Goal: Transaction & Acquisition: Purchase product/service

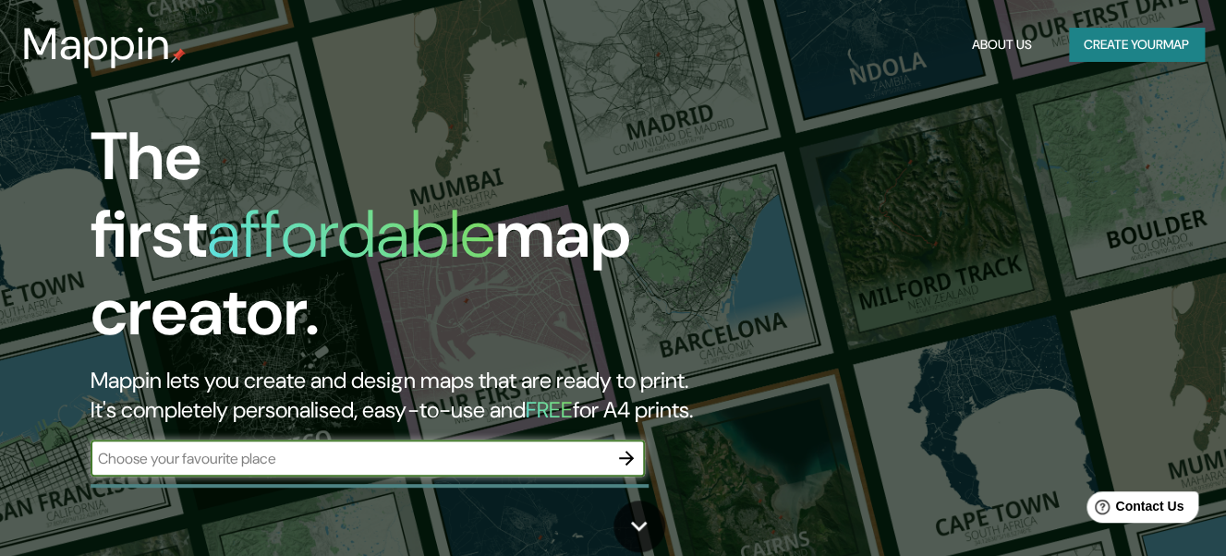
click at [309, 448] on input "text" at bounding box center [349, 458] width 517 height 21
type input "mar del plata"
click at [636, 447] on icon "button" at bounding box center [626, 458] width 22 height 22
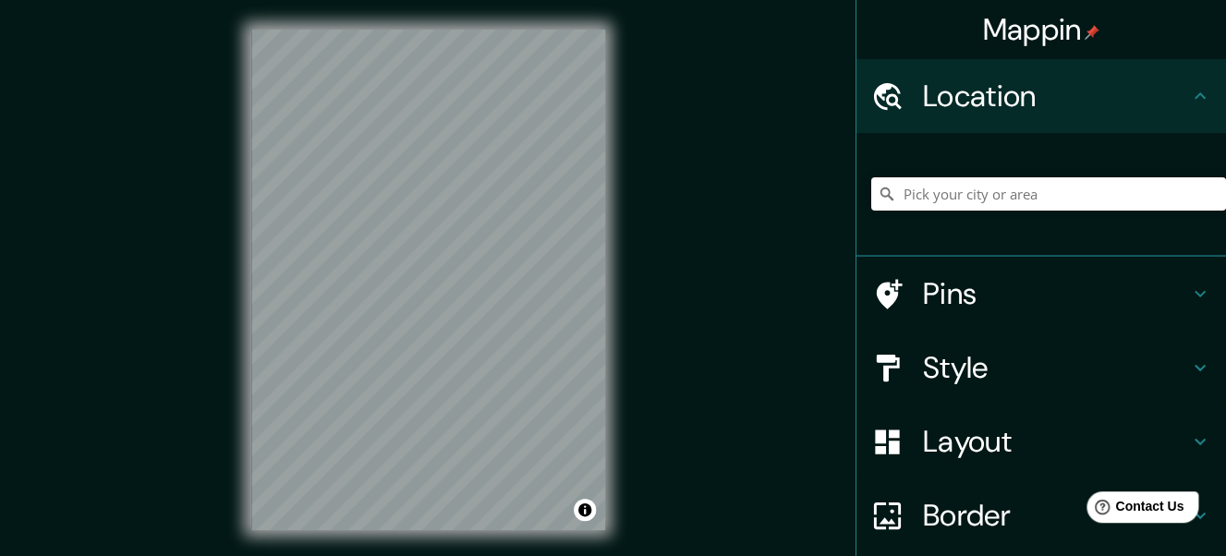
click at [818, 319] on div "Mappin Location Pins Style Layout Border Choose a border. Hint : you can make l…" at bounding box center [613, 294] width 1226 height 589
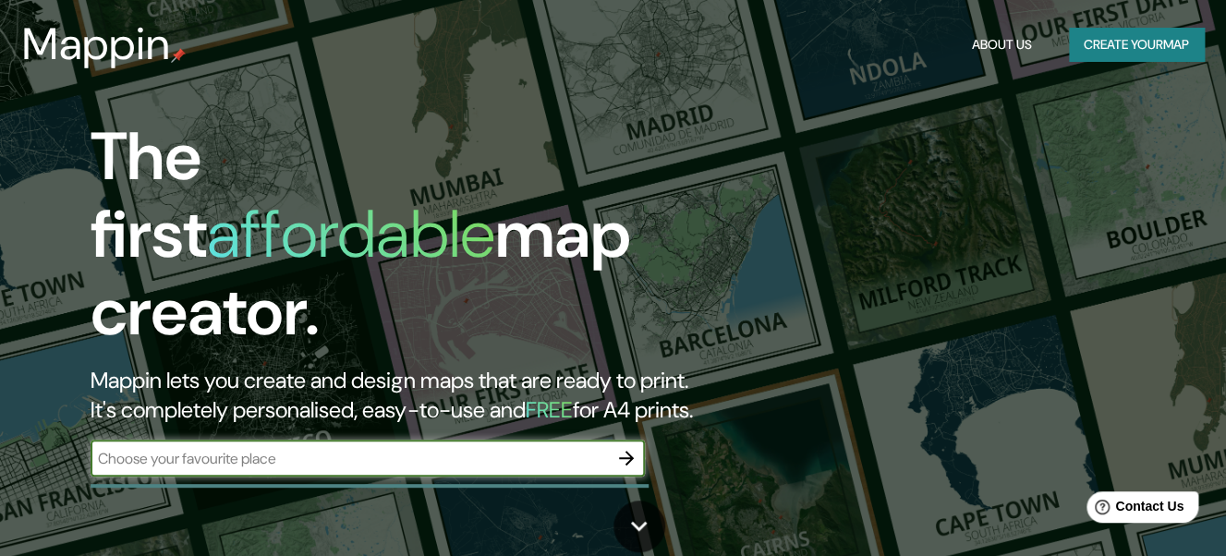
click at [1163, 54] on button "Create your map" at bounding box center [1136, 45] width 135 height 34
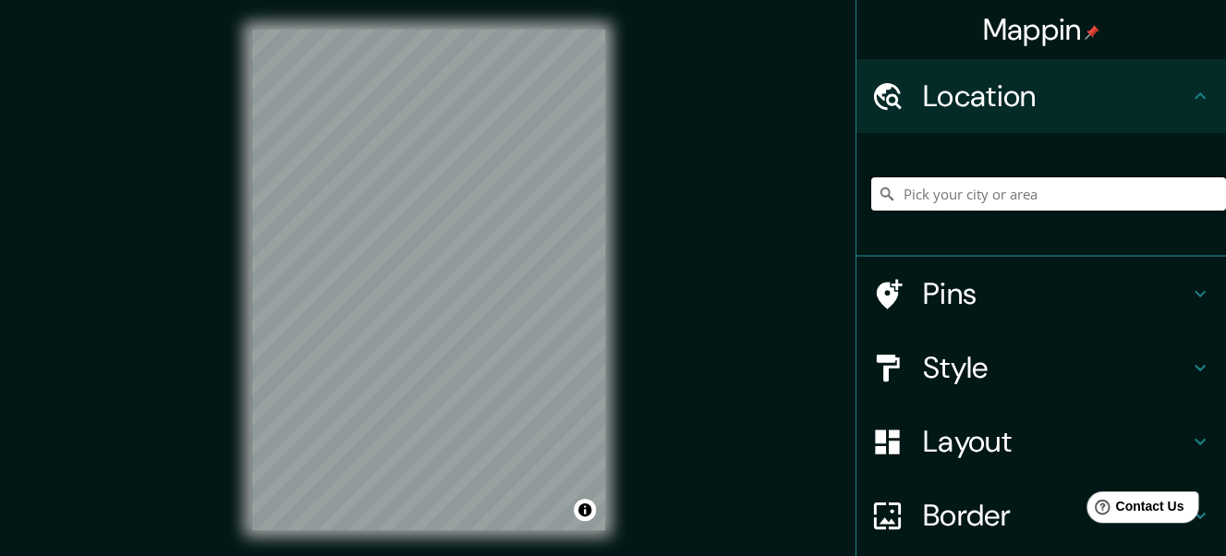
click at [983, 199] on input "Pick your city or area" at bounding box center [1048, 193] width 355 height 33
type input "mar del plata"
click at [1176, 188] on input "mar del plata" at bounding box center [1048, 193] width 355 height 33
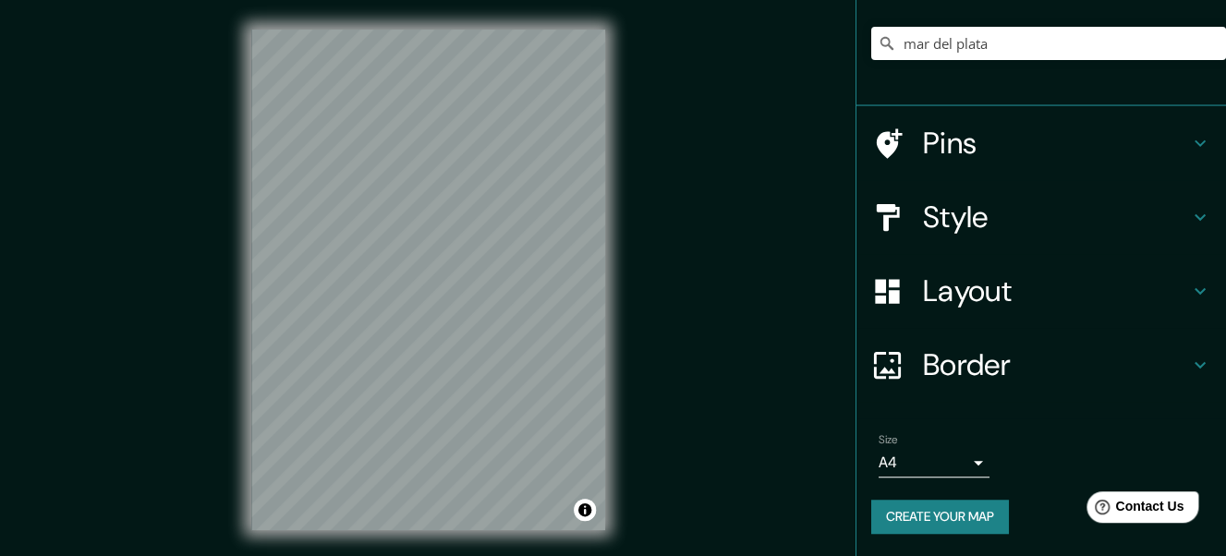
scroll to position [164, 0]
click at [587, 511] on button "Toggle attribution" at bounding box center [585, 510] width 22 height 22
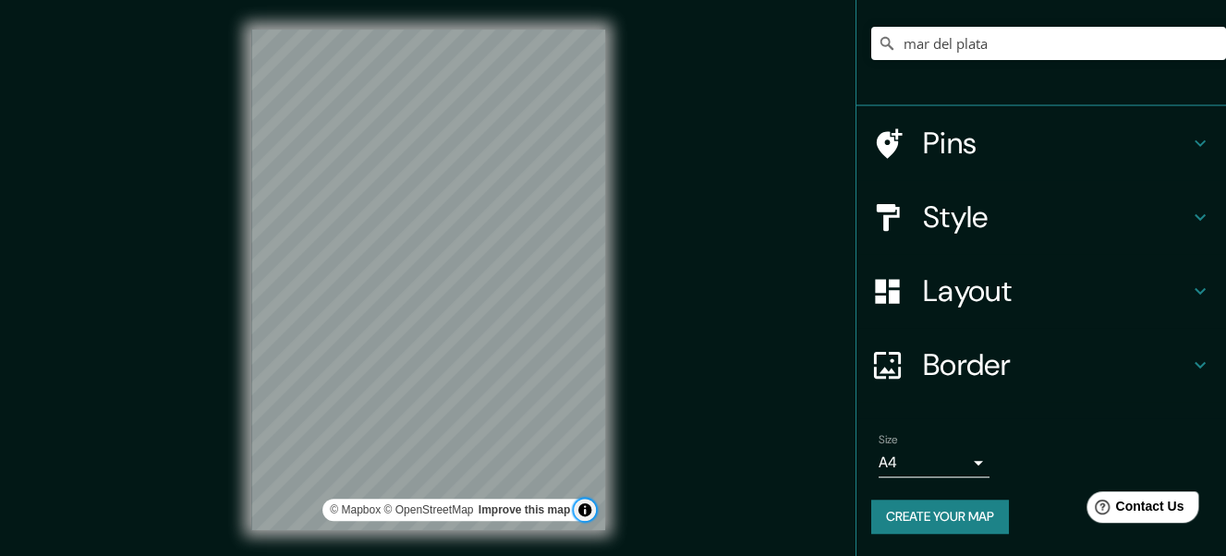
click at [587, 511] on button "Toggle attribution" at bounding box center [585, 510] width 22 height 22
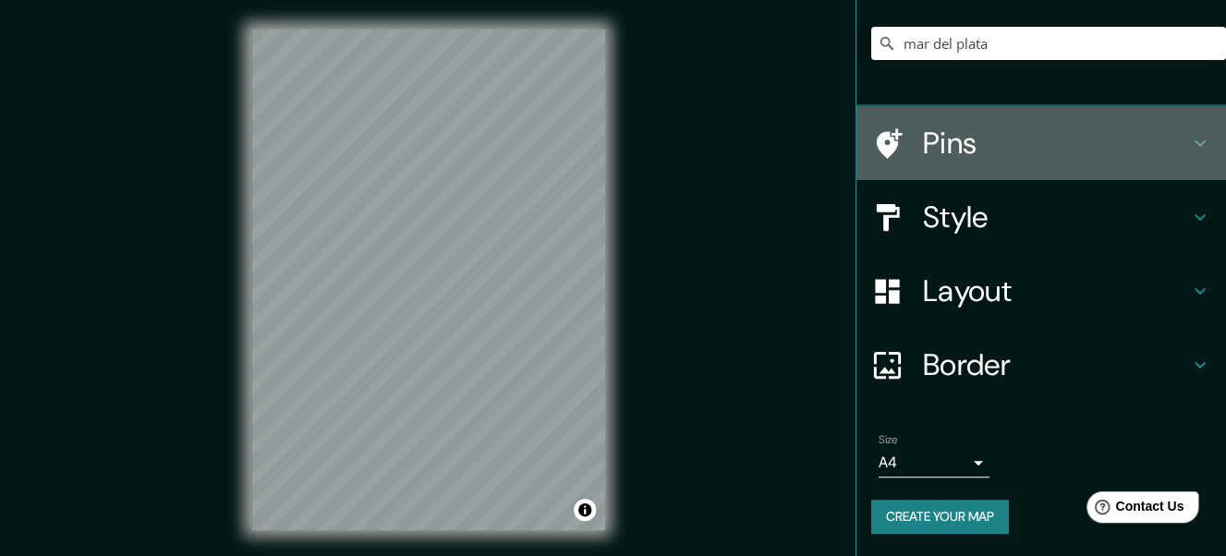
click at [1005, 137] on h4 "Pins" at bounding box center [1056, 143] width 266 height 37
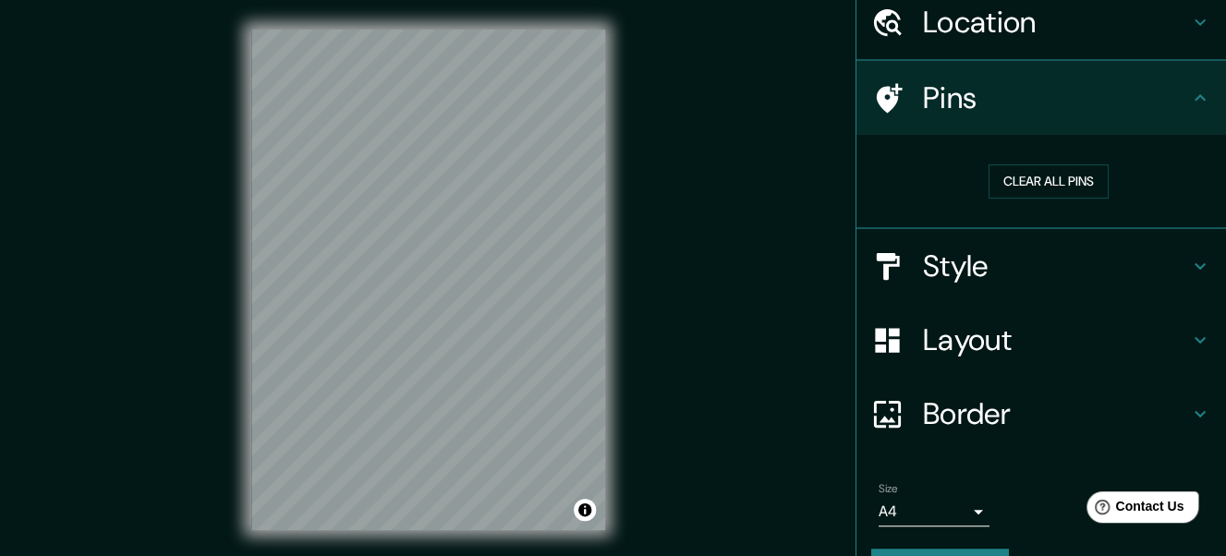
scroll to position [72, 0]
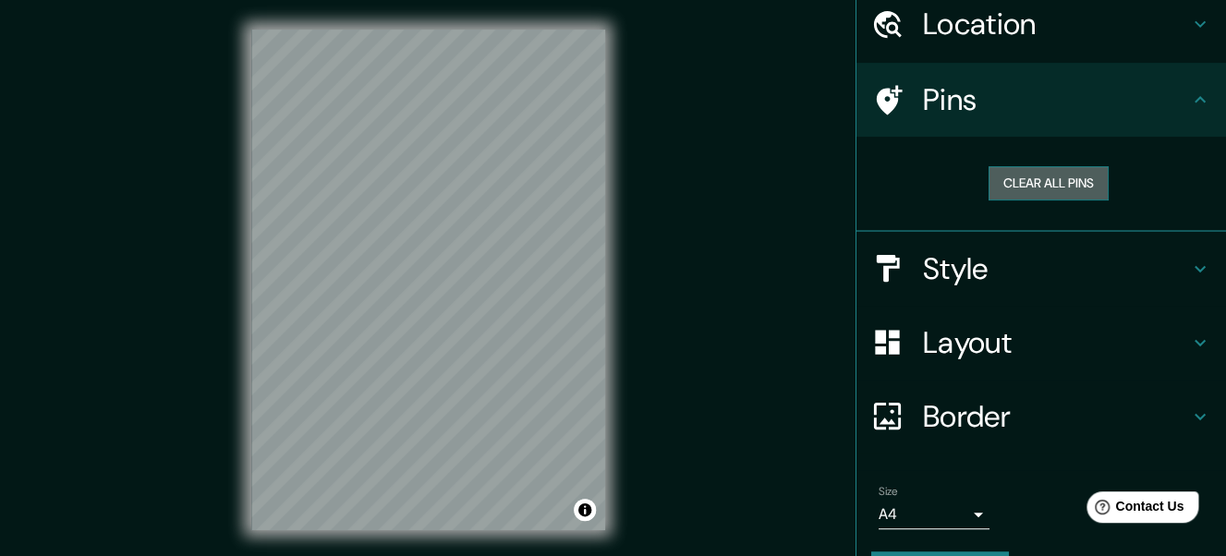
click at [1088, 189] on button "Clear all pins" at bounding box center [1048, 183] width 120 height 34
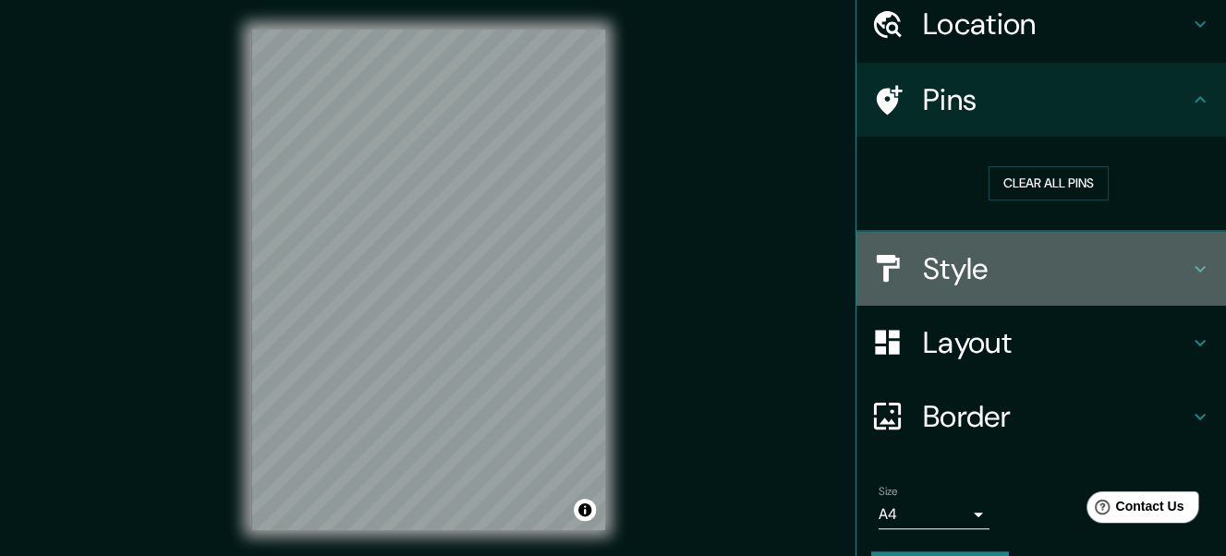
click at [1112, 264] on h4 "Style" at bounding box center [1056, 268] width 266 height 37
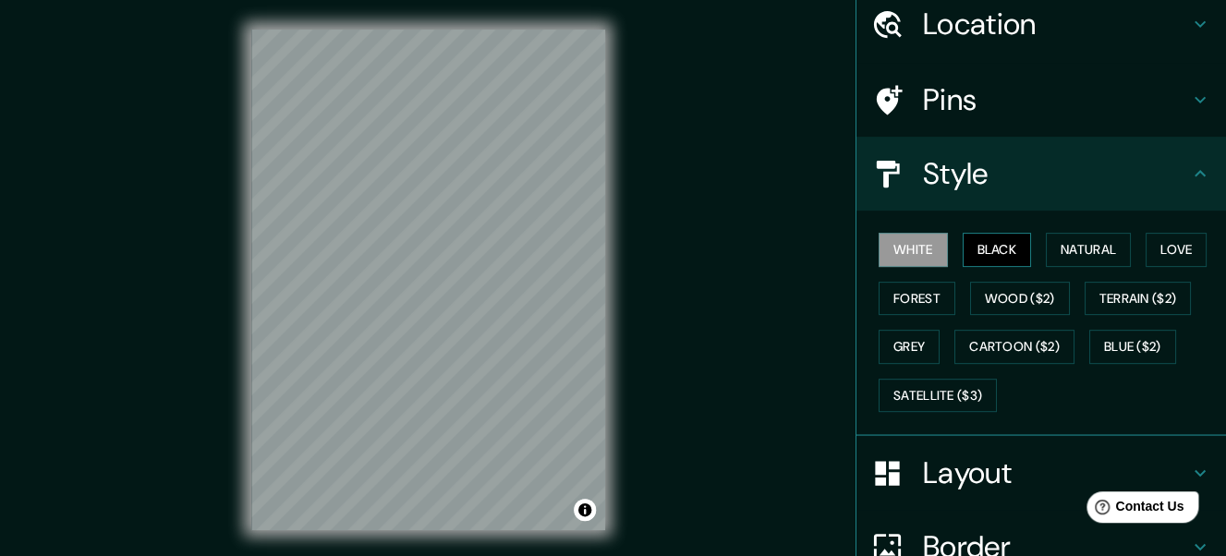
click at [1003, 246] on button "Black" at bounding box center [997, 250] width 69 height 34
click at [924, 248] on button "White" at bounding box center [912, 250] width 69 height 34
click at [1176, 246] on button "Love" at bounding box center [1175, 250] width 61 height 34
click at [917, 248] on button "White" at bounding box center [912, 250] width 69 height 34
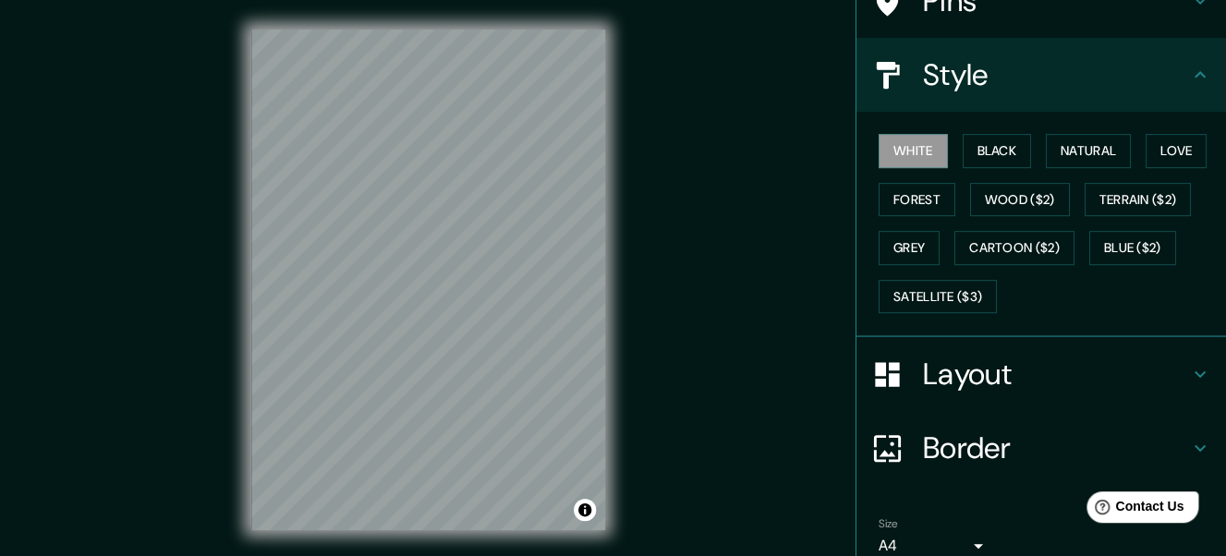
click at [1070, 81] on h4 "Style" at bounding box center [1056, 74] width 266 height 37
click at [1054, 359] on h4 "Layout" at bounding box center [1056, 374] width 266 height 37
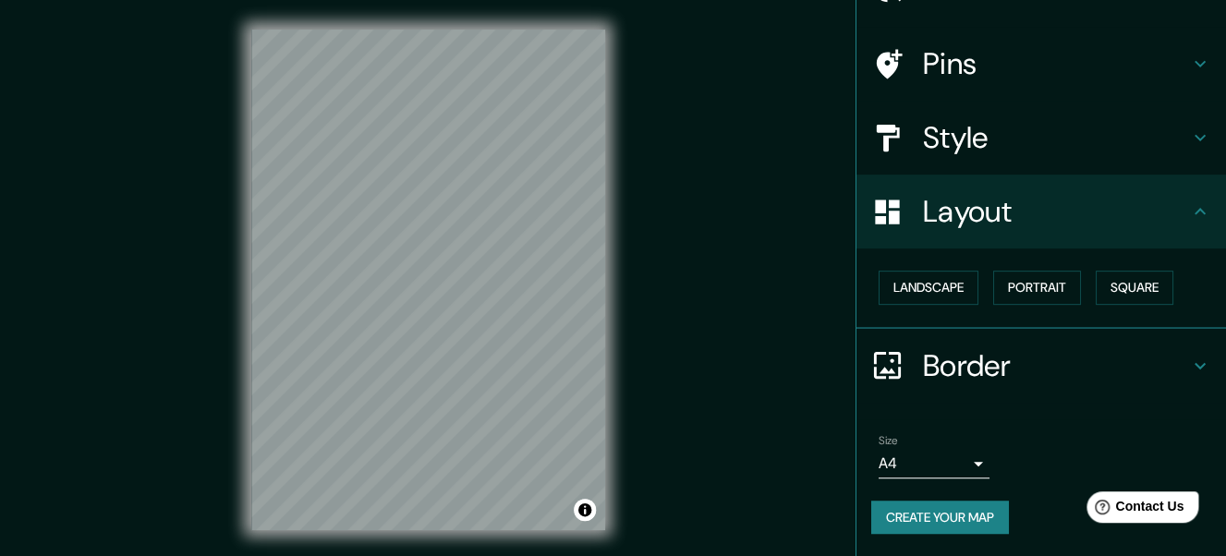
scroll to position [123, 0]
click at [1045, 273] on button "Portrait" at bounding box center [1037, 288] width 88 height 34
click at [1142, 276] on button "Square" at bounding box center [1135, 288] width 78 height 34
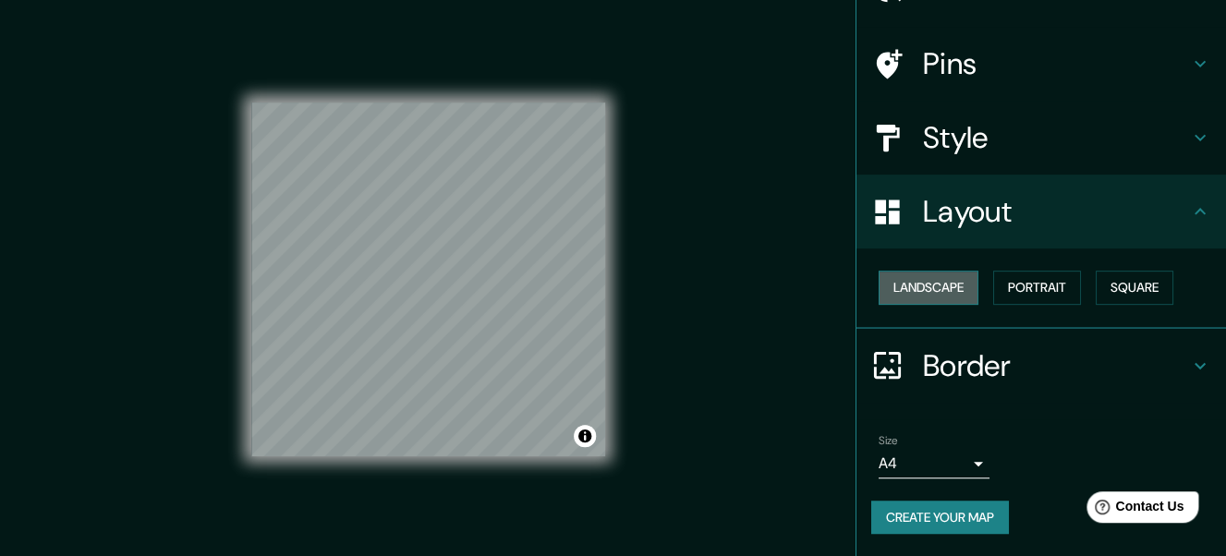
click at [958, 271] on button "Landscape" at bounding box center [928, 288] width 100 height 34
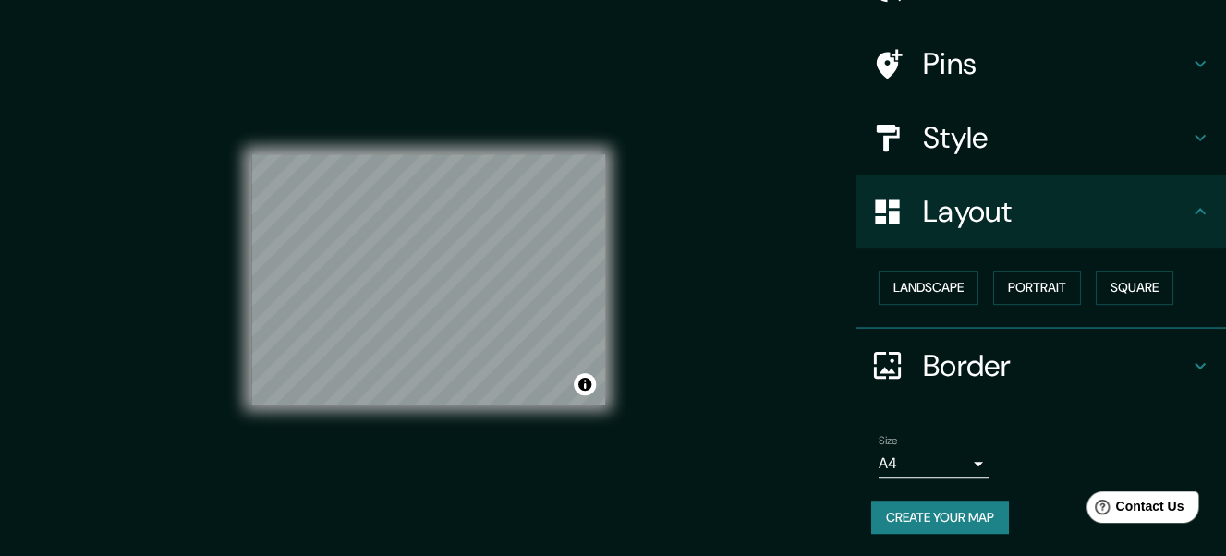
click at [975, 447] on body "Mappin Location [GEOGRAPHIC_DATA] Pins Style Layout Landscape Portrait Square B…" at bounding box center [613, 278] width 1226 height 556
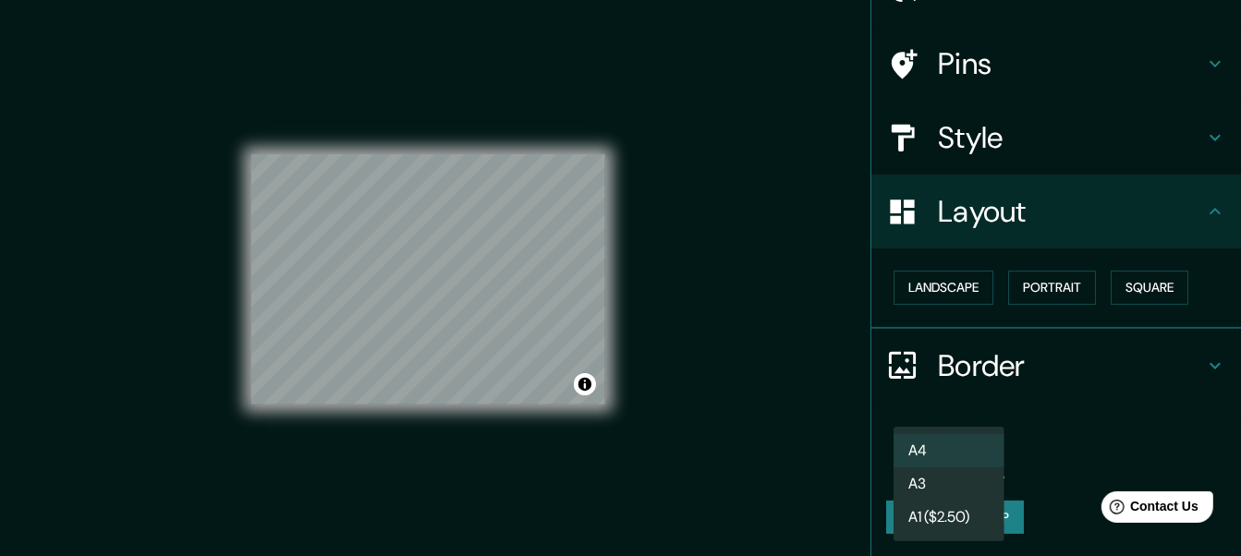
click at [975, 483] on li "A3" at bounding box center [948, 483] width 111 height 33
type input "a4"
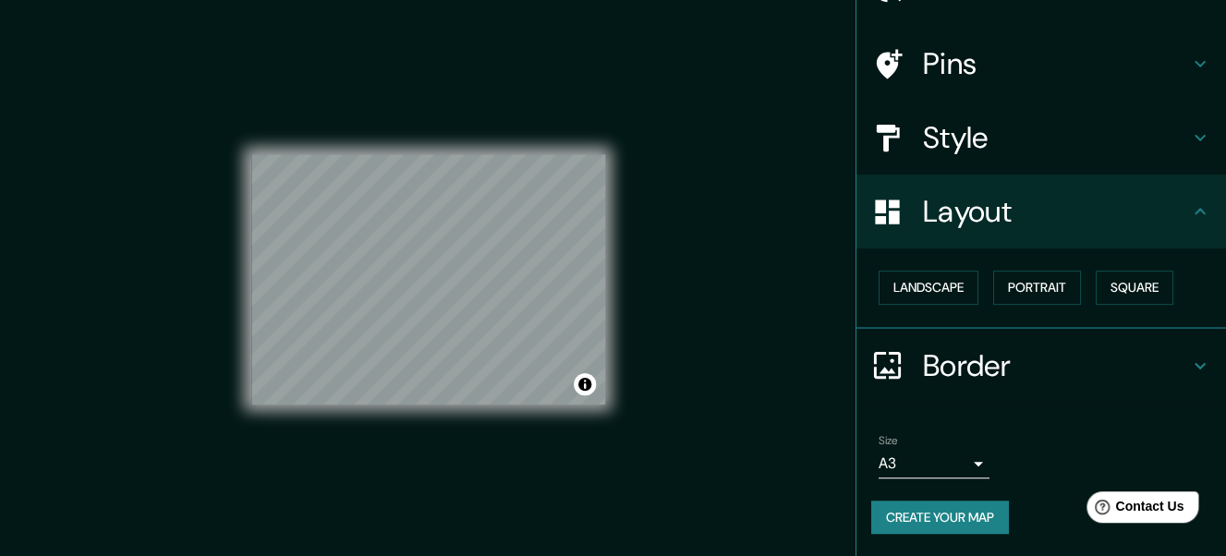
click at [1192, 200] on icon at bounding box center [1200, 211] width 22 height 22
click at [1191, 200] on icon at bounding box center [1200, 211] width 22 height 22
click at [1196, 355] on icon at bounding box center [1200, 366] width 22 height 22
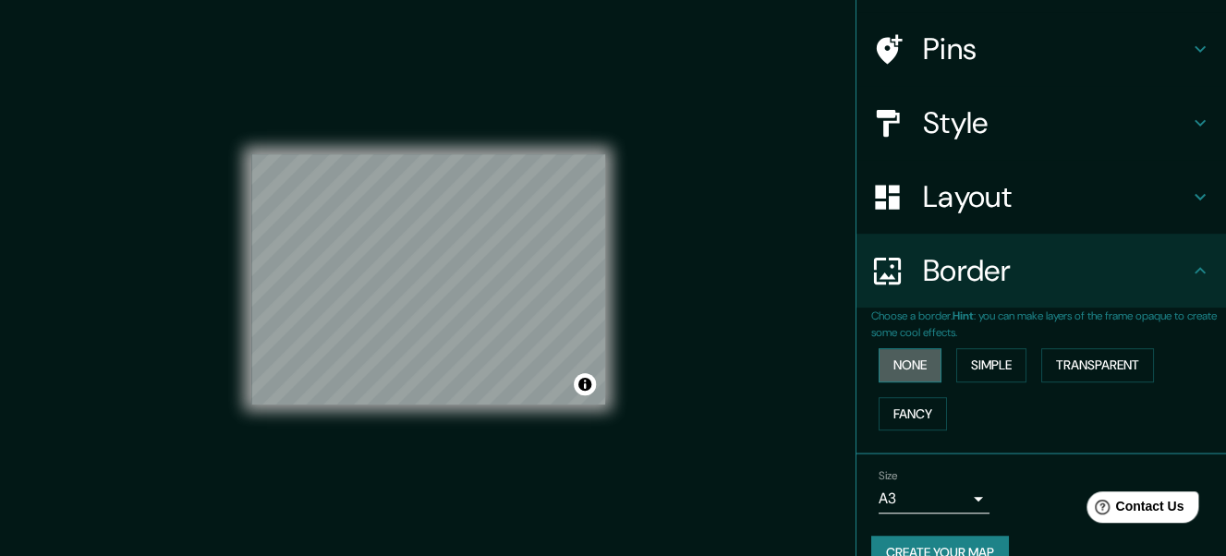
click at [915, 368] on button "None" at bounding box center [909, 365] width 63 height 34
click at [993, 361] on button "Simple" at bounding box center [991, 365] width 70 height 34
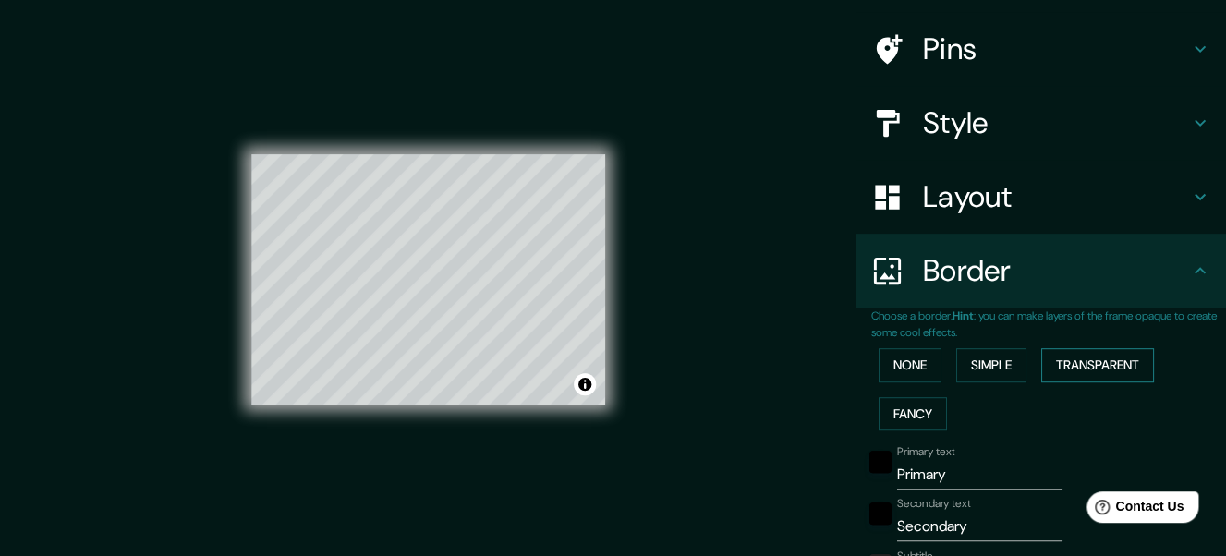
click at [1095, 360] on button "Transparent" at bounding box center [1097, 365] width 113 height 34
click at [901, 430] on button "Fancy" at bounding box center [912, 414] width 68 height 34
click at [892, 357] on button "None" at bounding box center [909, 365] width 63 height 34
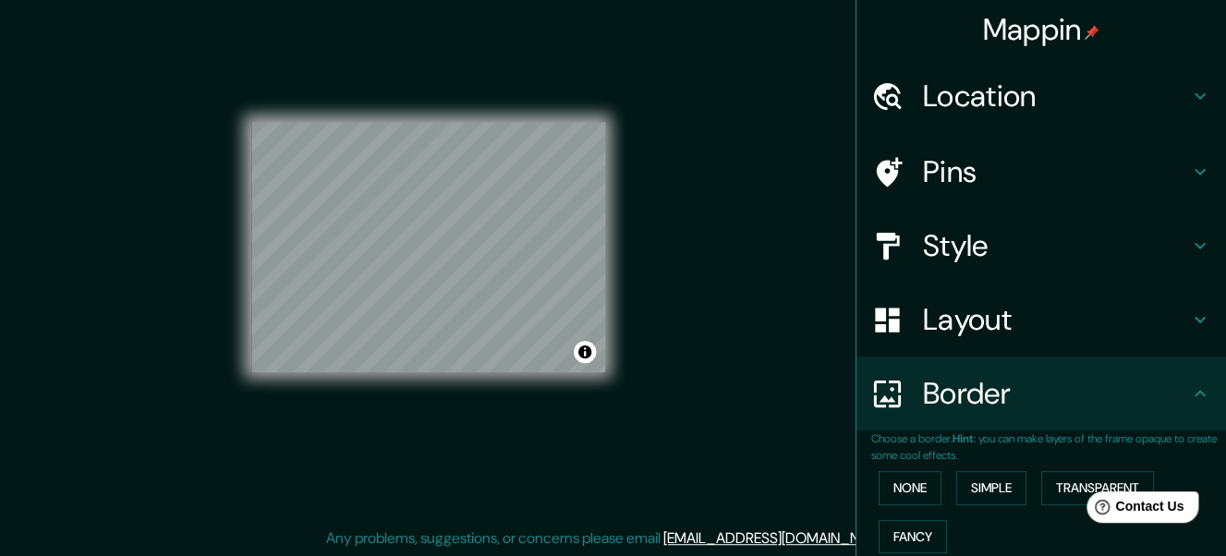
scroll to position [0, 0]
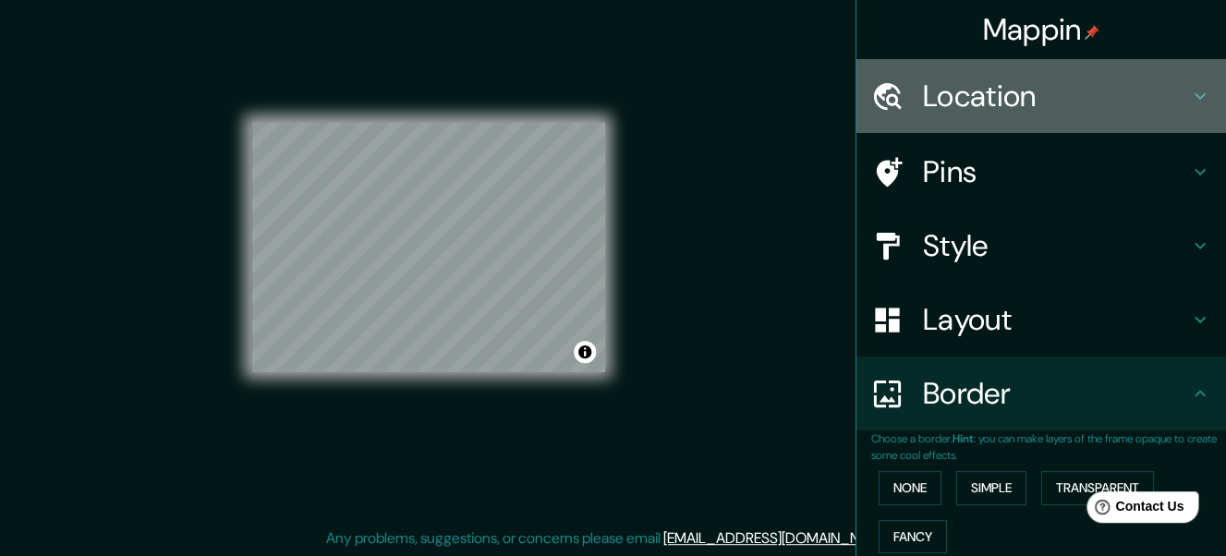
click at [1011, 102] on h4 "Location" at bounding box center [1056, 96] width 266 height 37
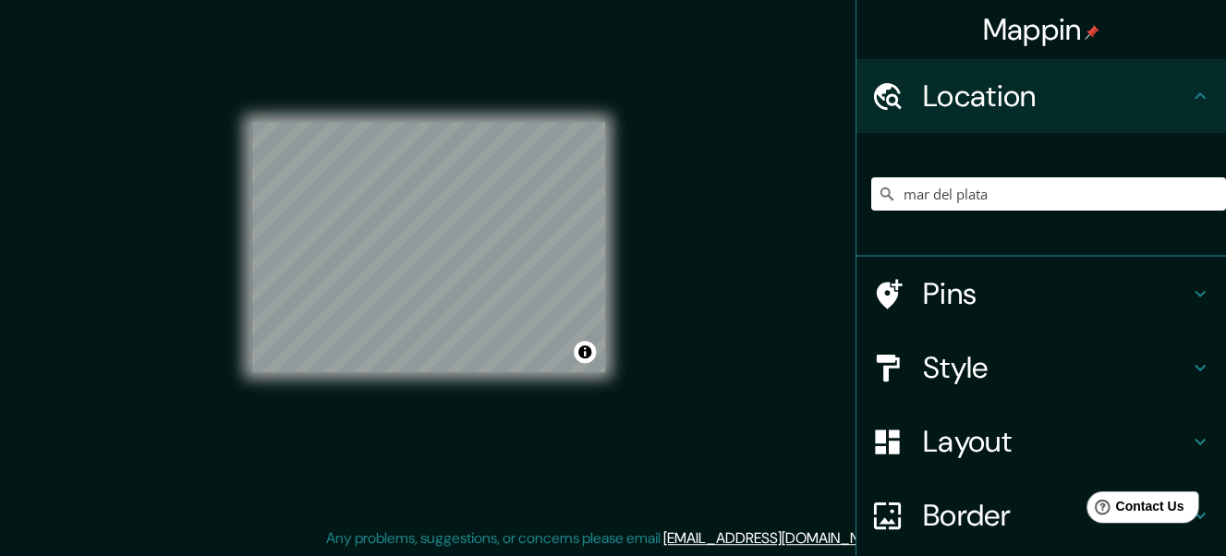
click at [1011, 102] on h4 "Location" at bounding box center [1056, 96] width 266 height 37
click at [1192, 97] on icon at bounding box center [1200, 96] width 22 height 22
click at [1190, 362] on icon at bounding box center [1200, 368] width 22 height 22
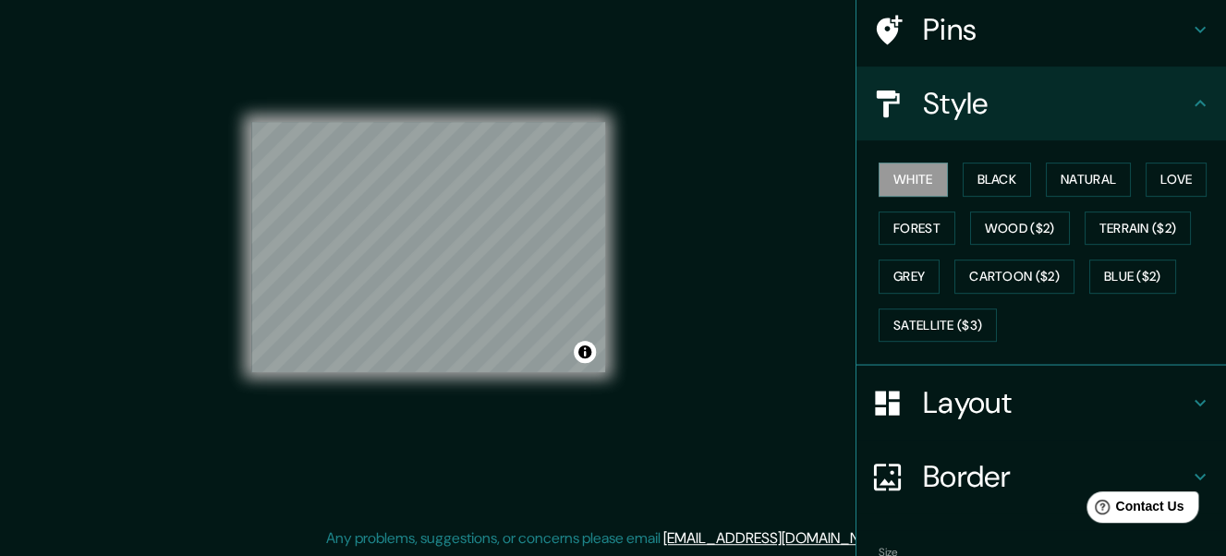
scroll to position [72, 0]
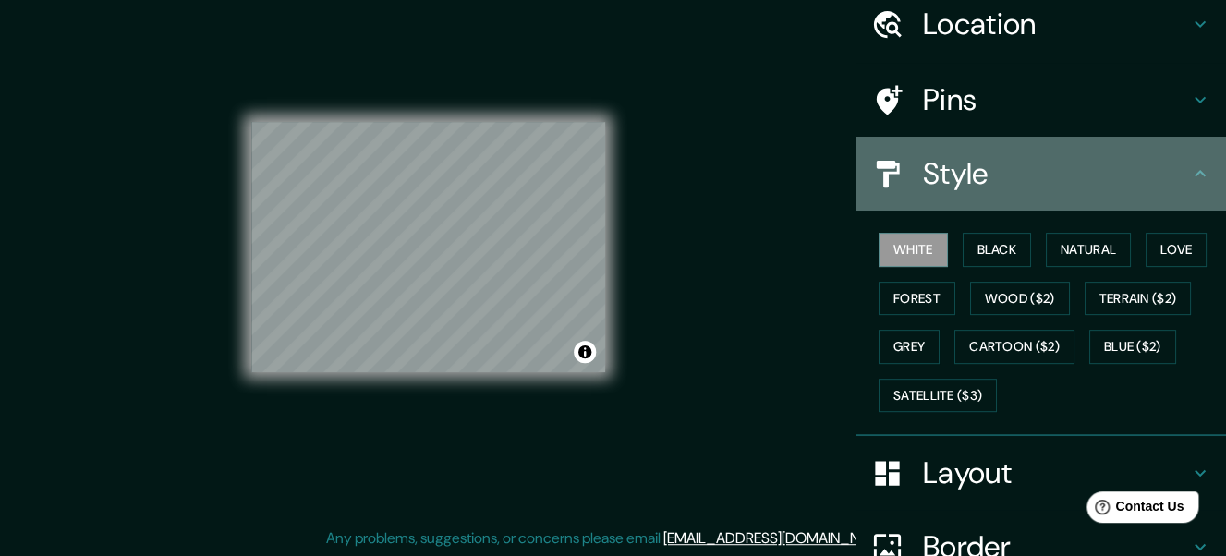
click at [1193, 186] on div "Style" at bounding box center [1040, 174] width 369 height 74
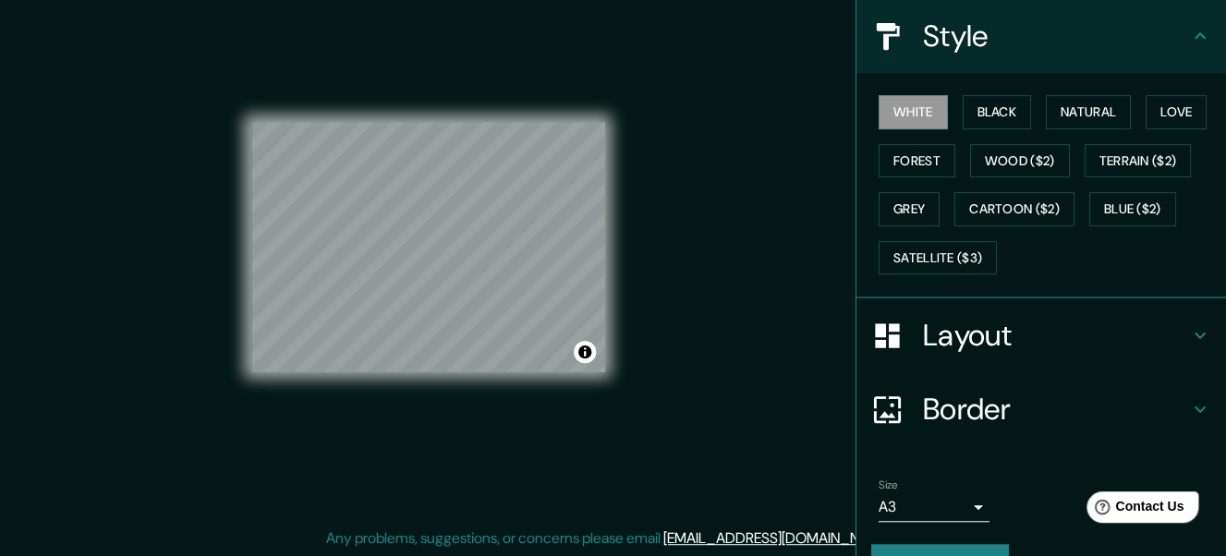
scroll to position [269, 0]
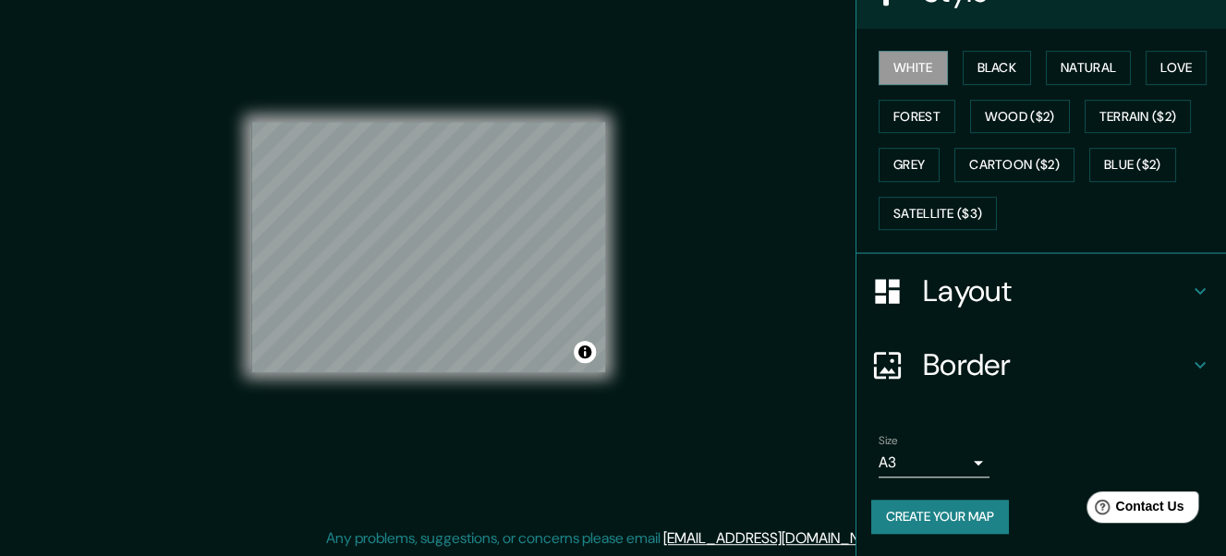
click at [929, 507] on button "Create your map" at bounding box center [940, 517] width 138 height 34
click at [981, 510] on button "Create your map" at bounding box center [940, 517] width 138 height 34
click at [736, 103] on div "Mappin Location [GEOGRAPHIC_DATA] Pins Style White Black Natural Love Forest Wo…" at bounding box center [613, 262] width 1226 height 589
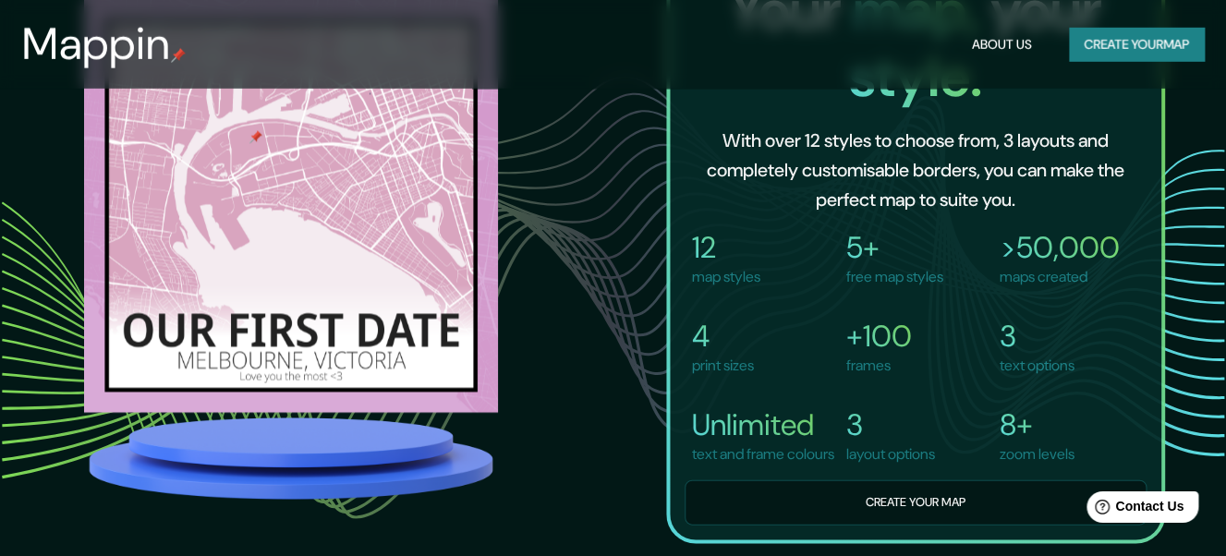
scroll to position [1275, 0]
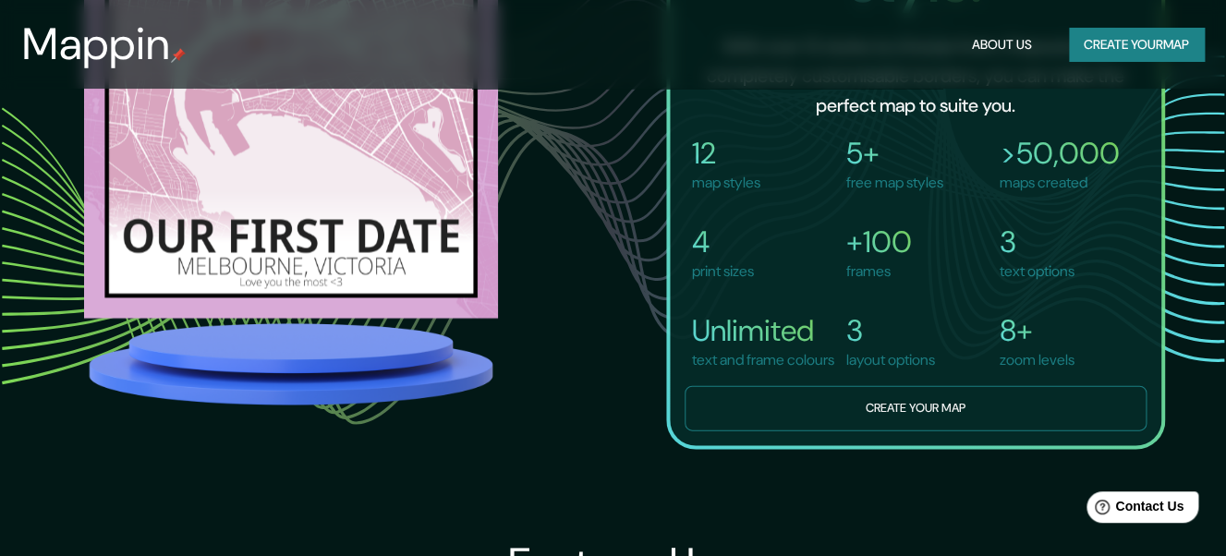
click at [927, 431] on button "Create your map" at bounding box center [915, 408] width 462 height 45
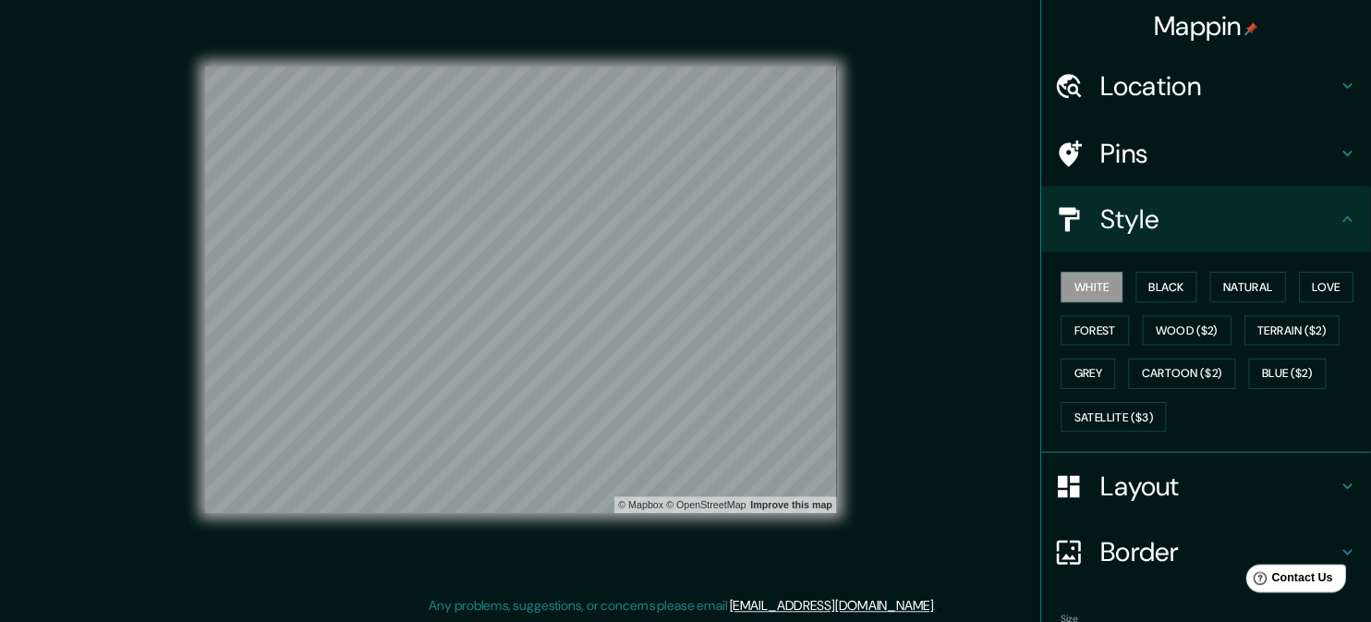
scroll to position [8, 0]
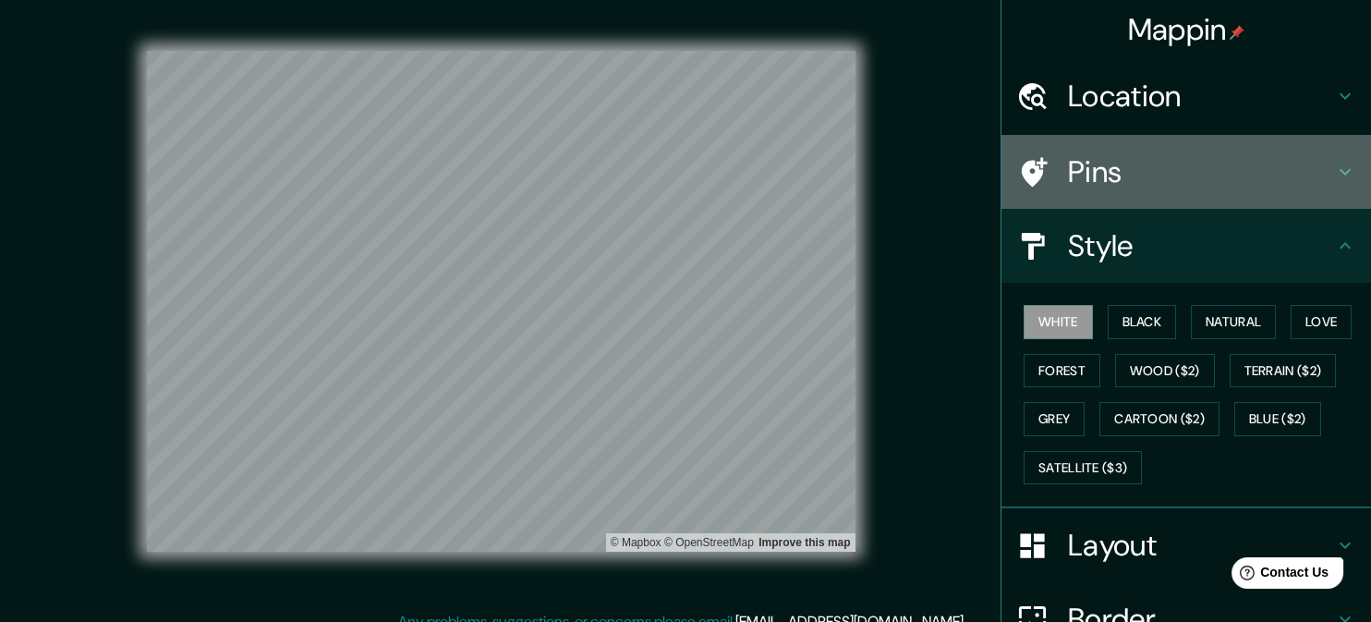
click at [1225, 156] on h4 "Pins" at bounding box center [1201, 171] width 266 height 37
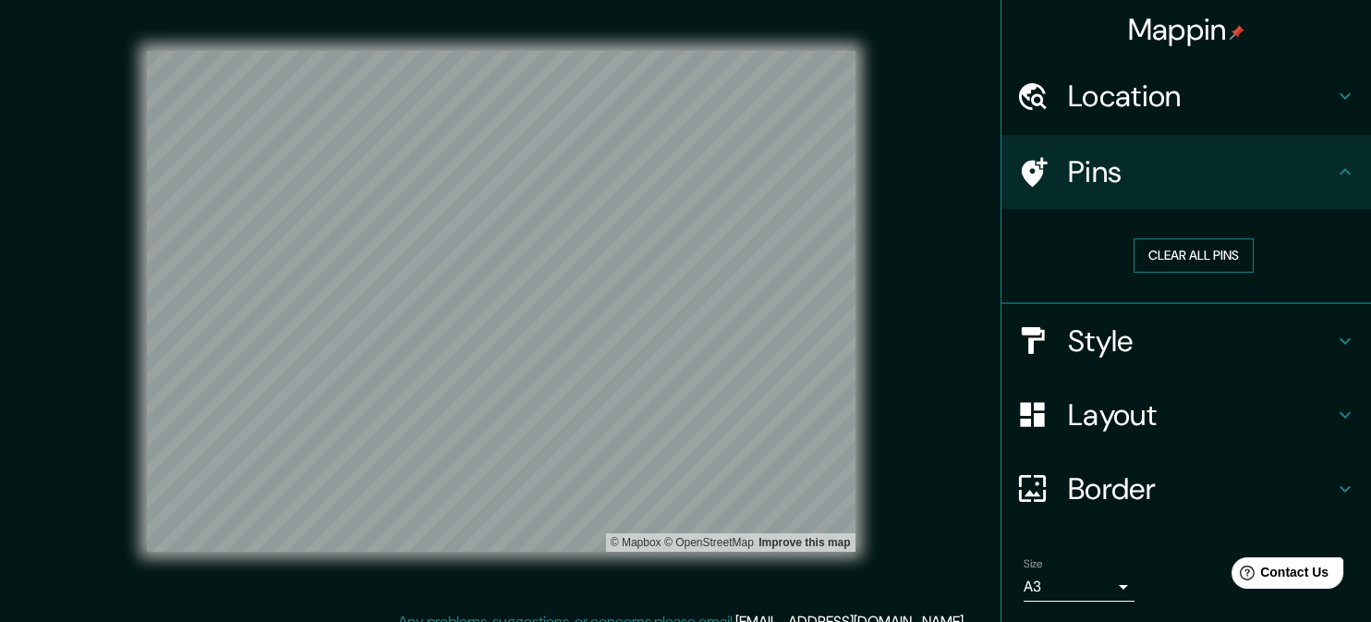
click at [1225, 254] on button "Clear all pins" at bounding box center [1193, 255] width 120 height 34
click at [1225, 166] on icon at bounding box center [1345, 172] width 22 height 22
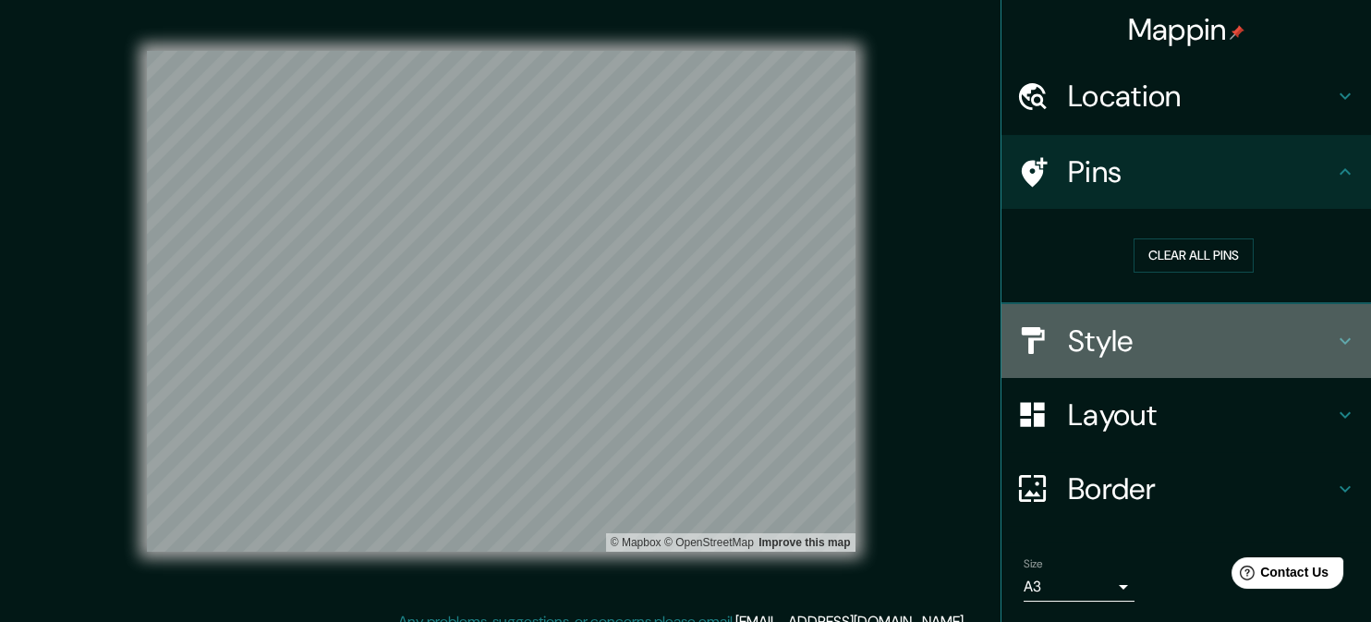
click at [1225, 342] on h4 "Style" at bounding box center [1201, 340] width 266 height 37
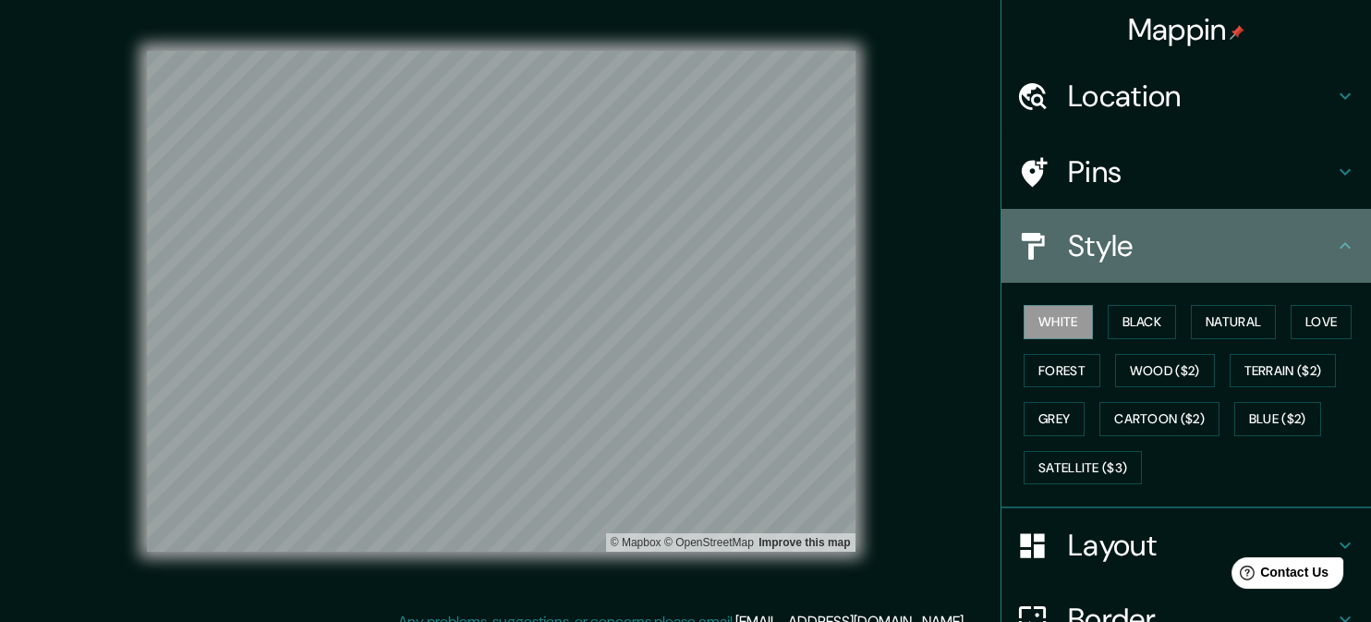
click at [1225, 234] on h4 "Style" at bounding box center [1201, 245] width 266 height 37
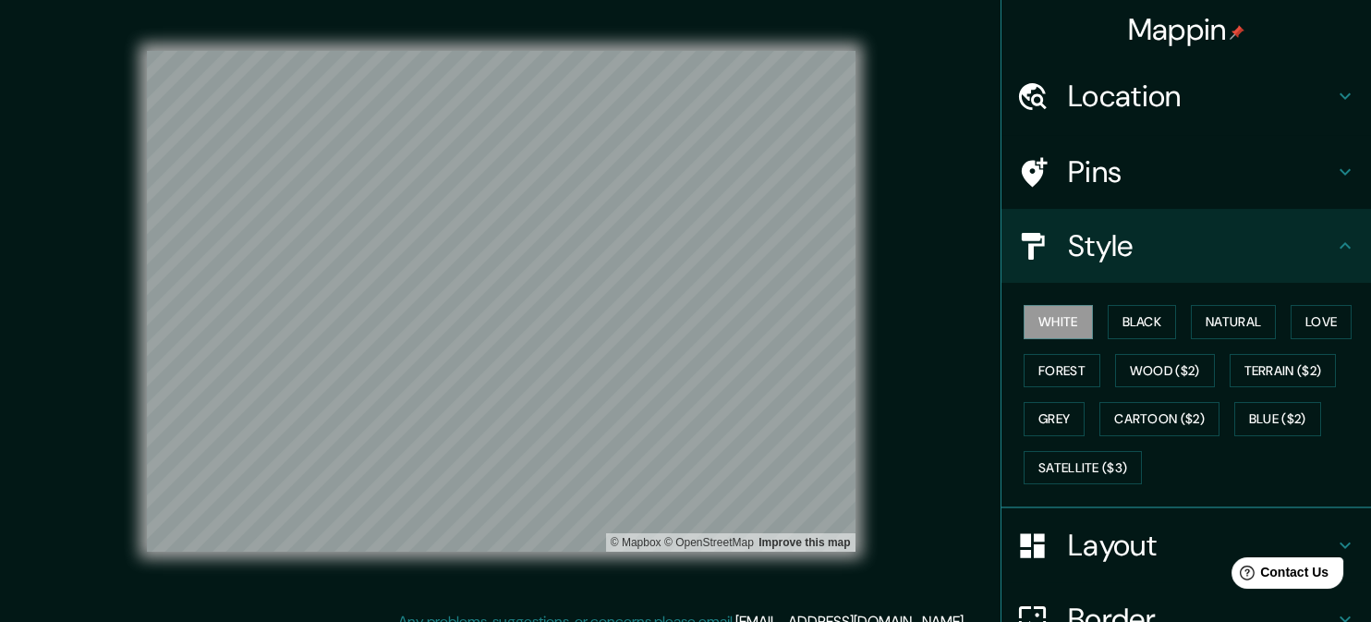
click at [1225, 536] on h4 "Layout" at bounding box center [1201, 545] width 266 height 37
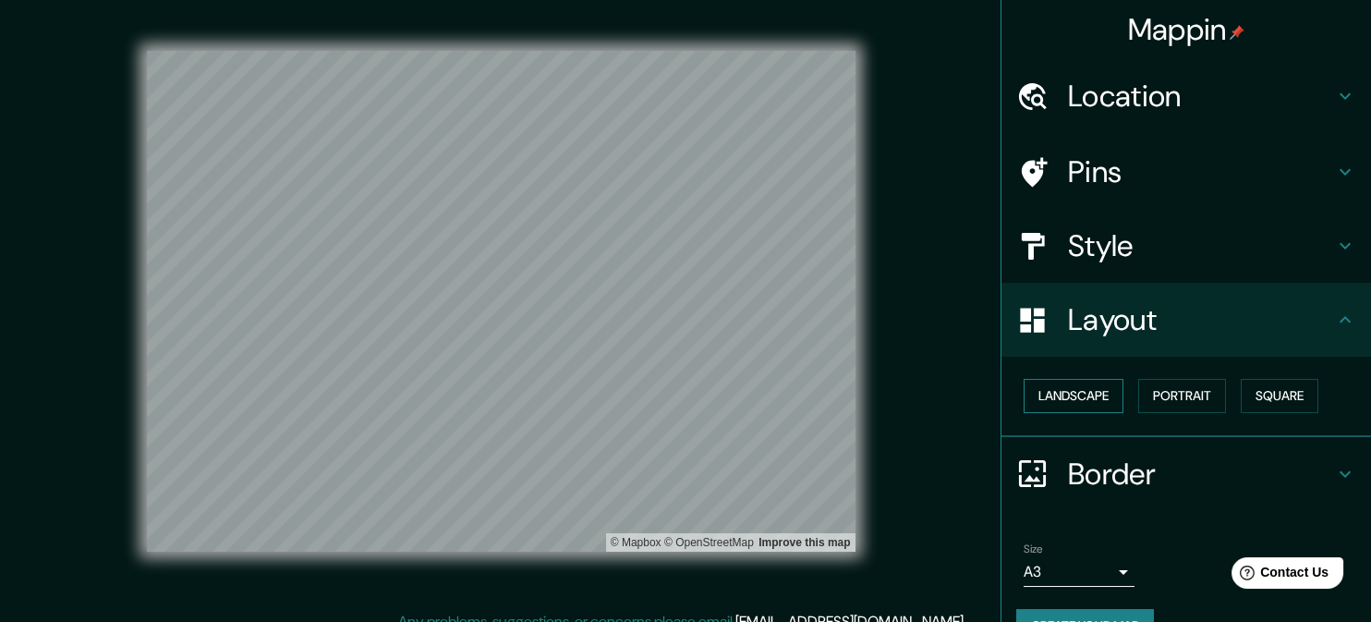
click at [1090, 394] on button "Landscape" at bounding box center [1074, 396] width 100 height 34
click at [1174, 387] on button "Portrait" at bounding box center [1182, 396] width 88 height 34
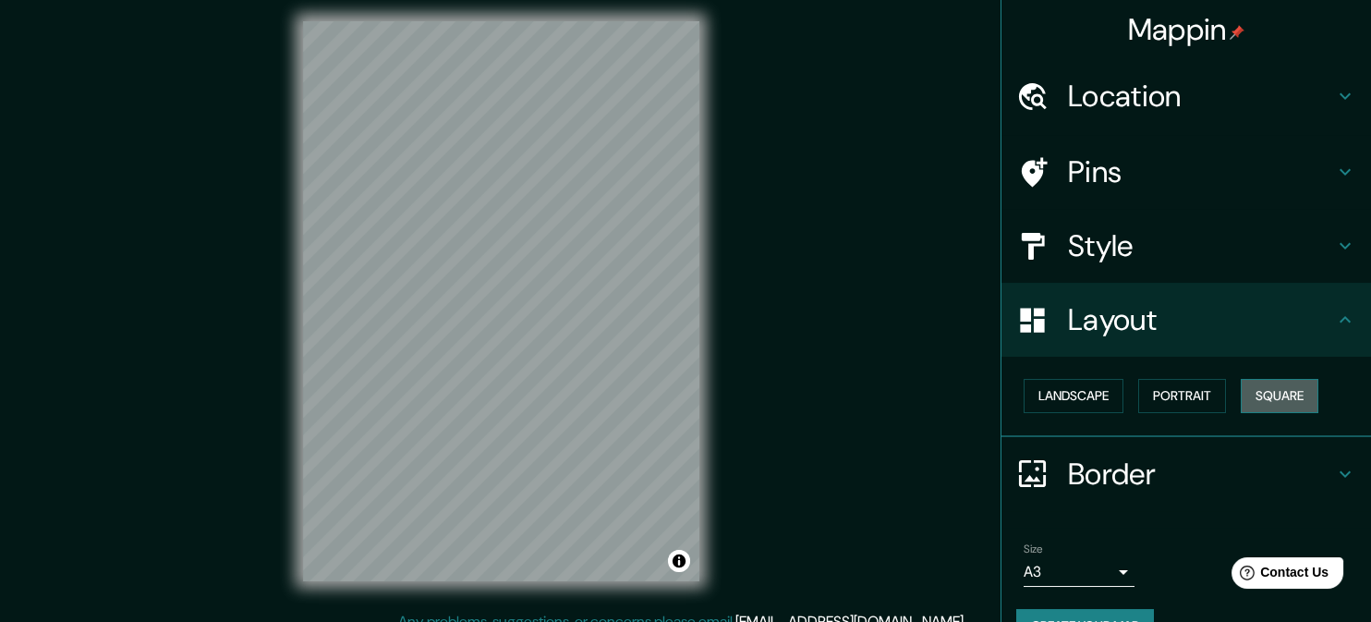
click at [1225, 390] on button "Square" at bounding box center [1280, 396] width 78 height 34
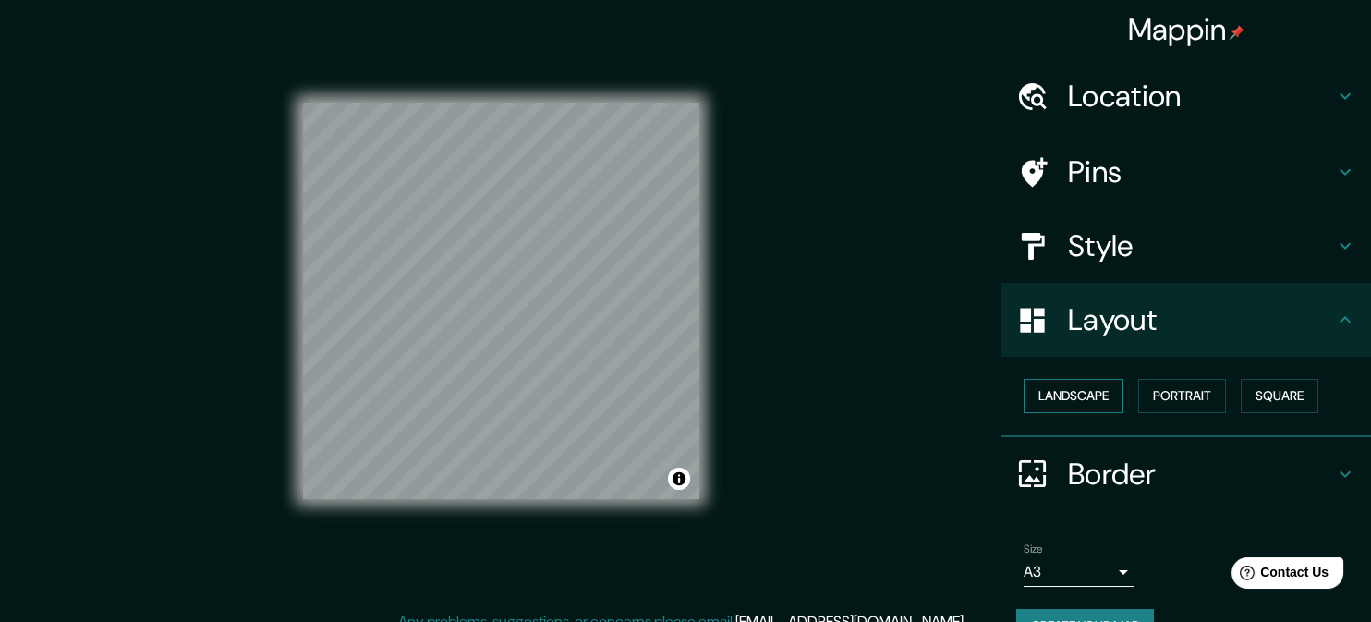
click at [1044, 394] on button "Landscape" at bounding box center [1074, 396] width 100 height 34
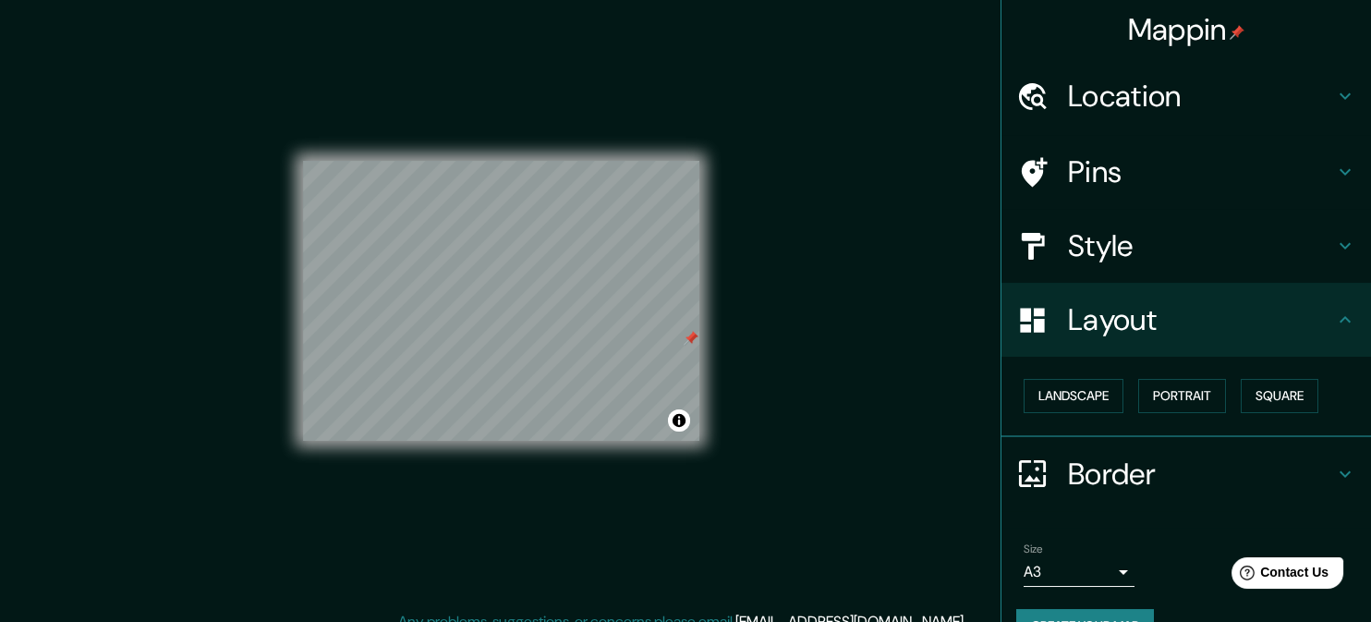
click at [731, 439] on div "Mappin Location Pins Style Layout Landscape Portrait Square Border Choose a bor…" at bounding box center [685, 316] width 1371 height 648
click at [735, 437] on div "Mappin Location Pins Style Layout Landscape Portrait Square Border Choose a bor…" at bounding box center [685, 316] width 1371 height 648
